Goal: Navigation & Orientation: Find specific page/section

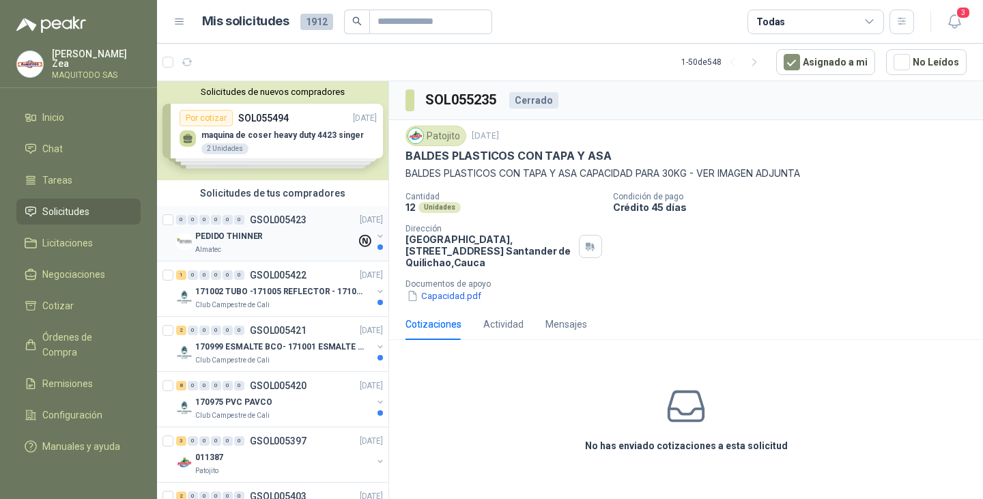
click at [230, 246] on div "Almatec" at bounding box center [275, 249] width 161 height 11
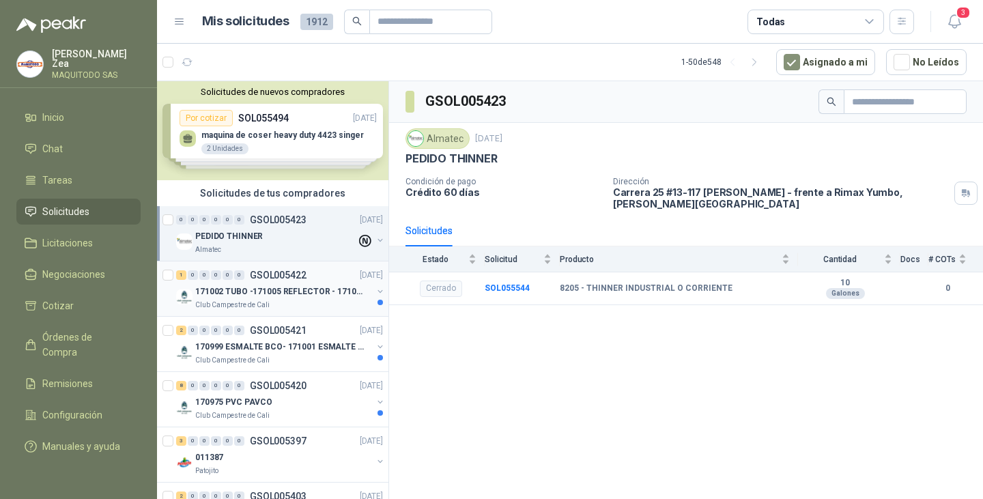
click at [297, 305] on div "Club Campestre de Cali" at bounding box center [283, 305] width 177 height 11
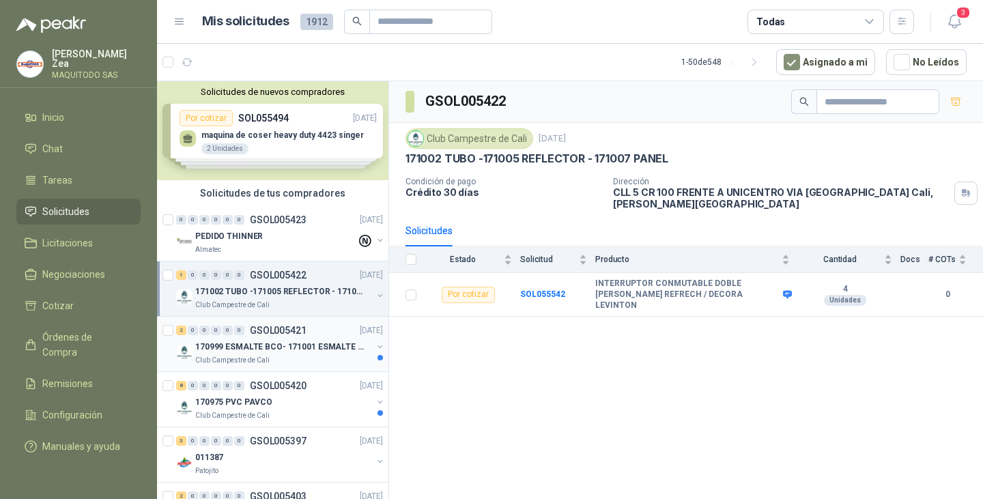
click at [305, 353] on div "170999 ESMALTE BCO- 171001 ESMALTE GRIS" at bounding box center [283, 347] width 177 height 16
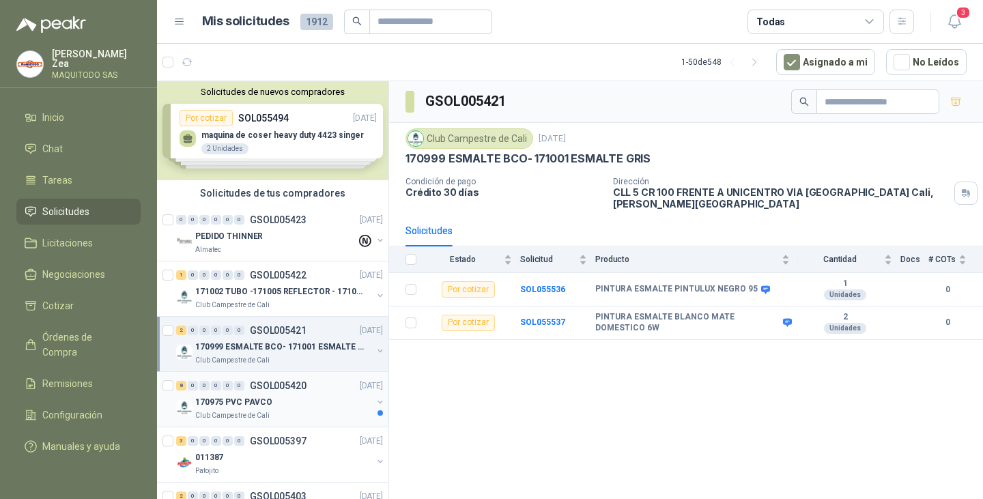
click at [257, 399] on p "170975 PVC PAVCO" at bounding box center [233, 402] width 77 height 13
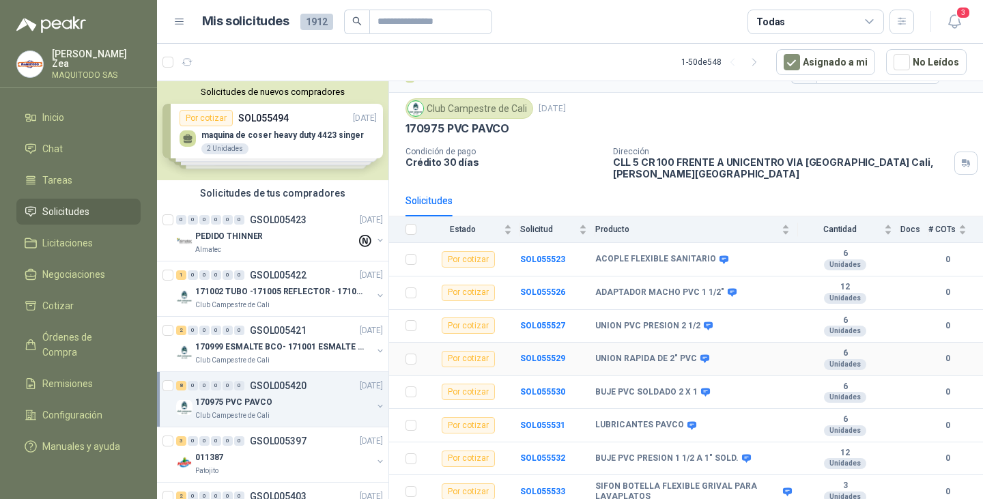
scroll to position [38, 0]
